Goal: Find specific page/section: Find specific page/section

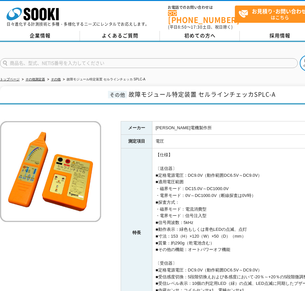
click at [28, 58] on input "text" at bounding box center [149, 63] width 298 height 10
type input "s"
click at [300, 55] on button at bounding box center [308, 63] width 16 height 16
click at [187, 122] on td "[PERSON_NAME]電機製作所" at bounding box center [266, 128] width 229 height 14
drag, startPoint x: 156, startPoint y: 123, endPoint x: 188, endPoint y: 126, distance: 32.2
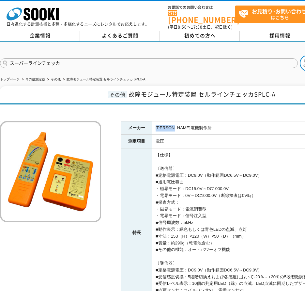
click at [188, 126] on td "[PERSON_NAME]電機製作所" at bounding box center [266, 128] width 229 height 14
copy td "[PERSON_NAME]電機製作所"
drag, startPoint x: 66, startPoint y: 58, endPoint x: 10, endPoint y: 58, distance: 55.1
click at [10, 58] on input "スーパーラインチェッカ" at bounding box center [149, 63] width 298 height 10
paste input "[PERSON_NAME]電機製作所"
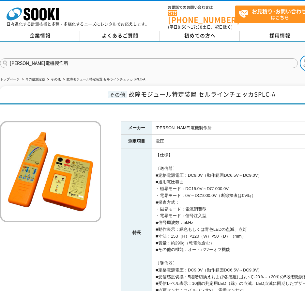
type input "[PERSON_NAME]電機製作所"
click at [300, 55] on button at bounding box center [308, 63] width 16 height 16
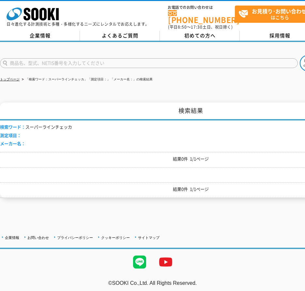
click at [73, 60] on input "text" at bounding box center [149, 63] width 298 height 10
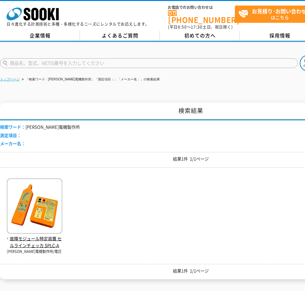
click at [16, 78] on link "トップページ" at bounding box center [10, 80] width 20 height 4
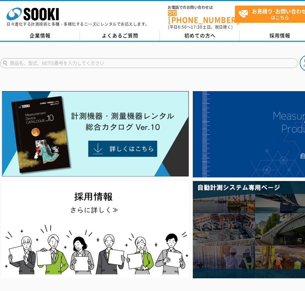
click at [30, 60] on input "text" at bounding box center [149, 63] width 298 height 10
paste input "[PERSON_NAME]電機製作所"
type input "[PERSON_NAME]電機製作所"
click at [300, 55] on button at bounding box center [308, 63] width 16 height 16
